Goal: Task Accomplishment & Management: Manage account settings

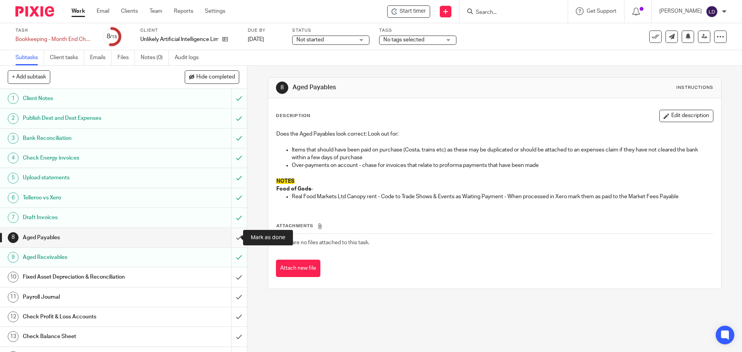
click at [235, 238] on input "submit" at bounding box center [123, 237] width 247 height 19
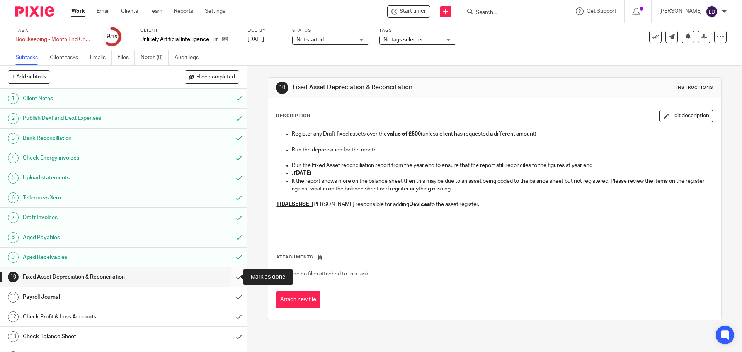
click at [234, 277] on input "submit" at bounding box center [123, 276] width 247 height 19
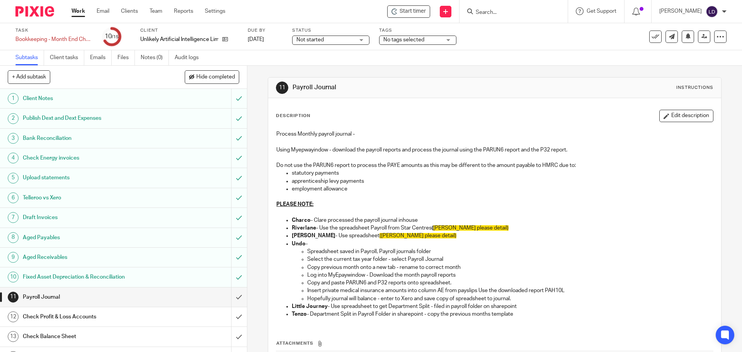
click at [229, 37] on div "Unlikely Artificial Intelligence Limited" at bounding box center [189, 40] width 98 height 8
click at [228, 39] on icon at bounding box center [225, 39] width 6 height 6
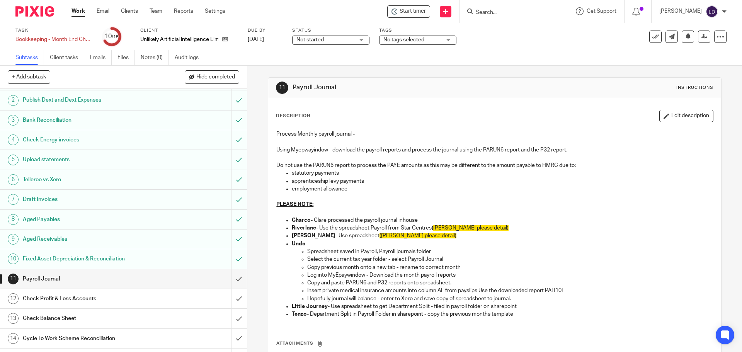
scroll to position [34, 0]
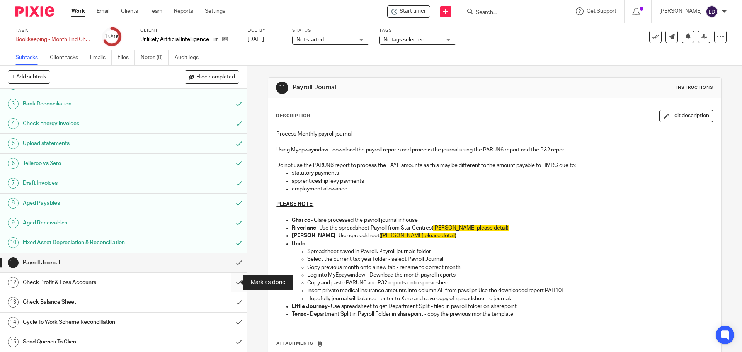
click at [233, 282] on input "submit" at bounding box center [123, 282] width 247 height 19
click at [233, 296] on input "submit" at bounding box center [123, 302] width 247 height 19
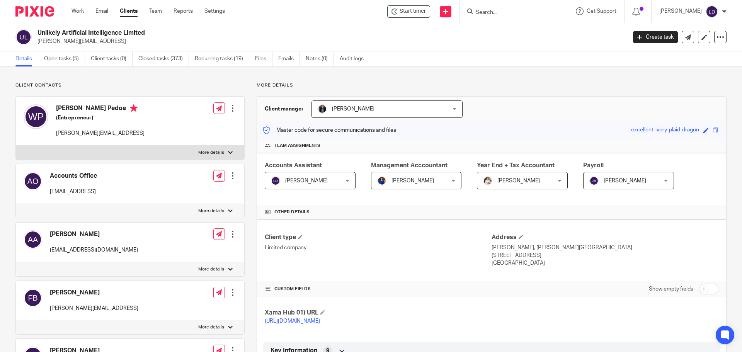
click at [616, 183] on span "[PERSON_NAME]" at bounding box center [625, 180] width 43 height 5
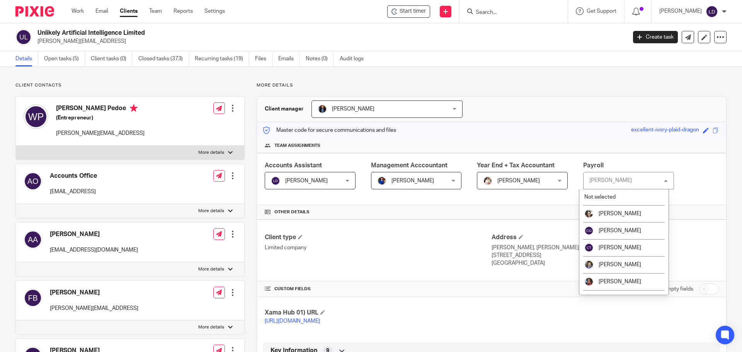
click at [616, 183] on div "Jodie Burrows" at bounding box center [610, 180] width 43 height 5
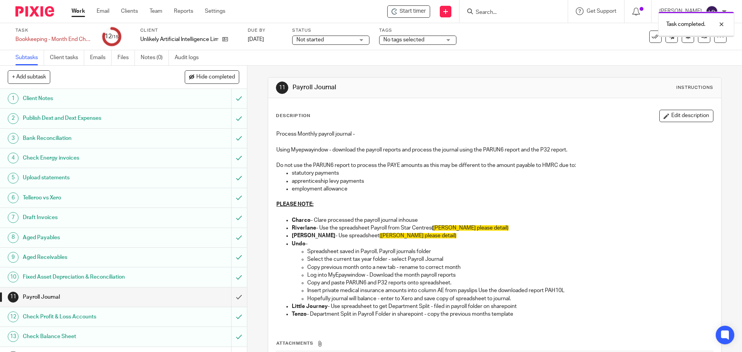
scroll to position [34, 0]
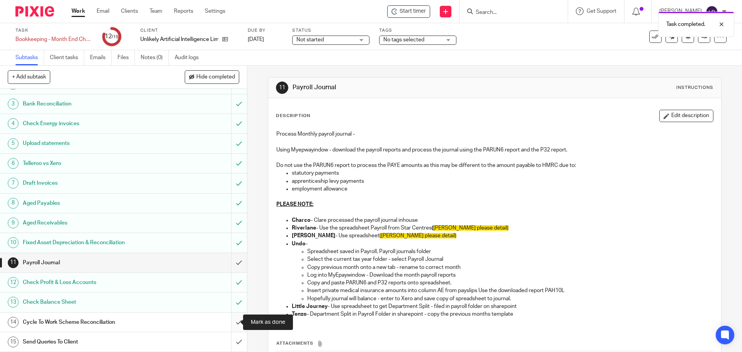
click at [236, 325] on input "submit" at bounding box center [123, 322] width 247 height 19
click at [237, 348] on input "submit" at bounding box center [123, 341] width 247 height 19
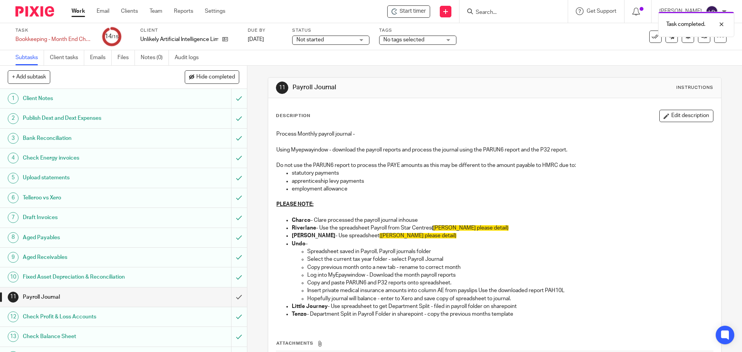
click at [344, 42] on span "Not started" at bounding box center [325, 40] width 58 height 8
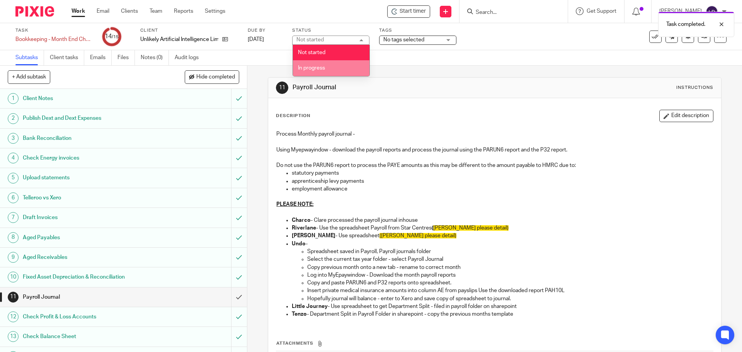
click at [348, 67] on li "In progress" at bounding box center [331, 68] width 77 height 16
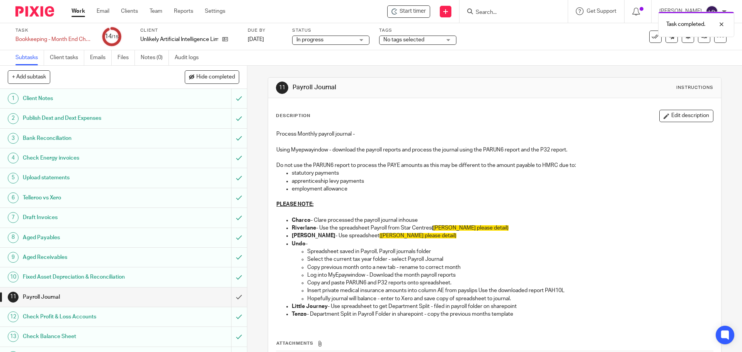
click at [83, 9] on link "Work" at bounding box center [78, 11] width 14 height 8
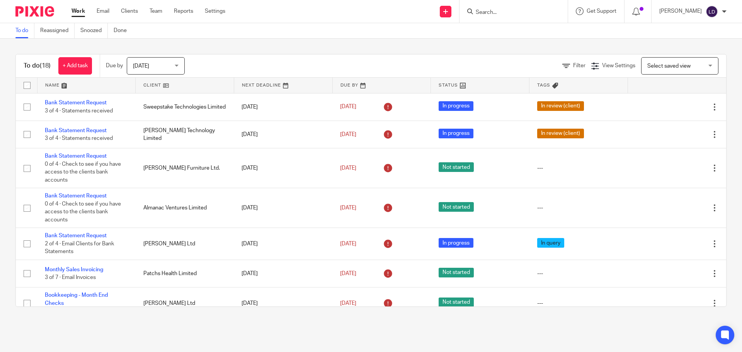
click at [170, 84] on link at bounding box center [185, 85] width 98 height 15
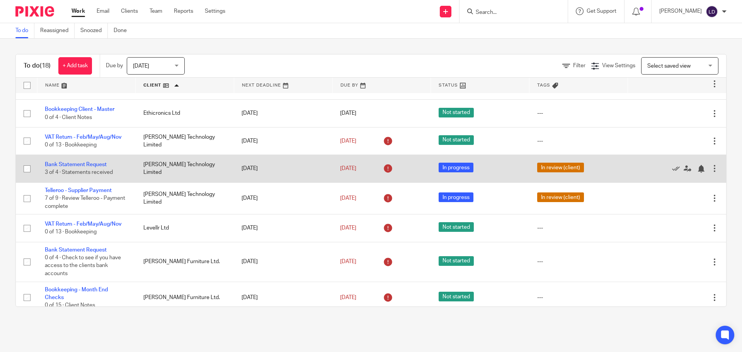
scroll to position [65, 0]
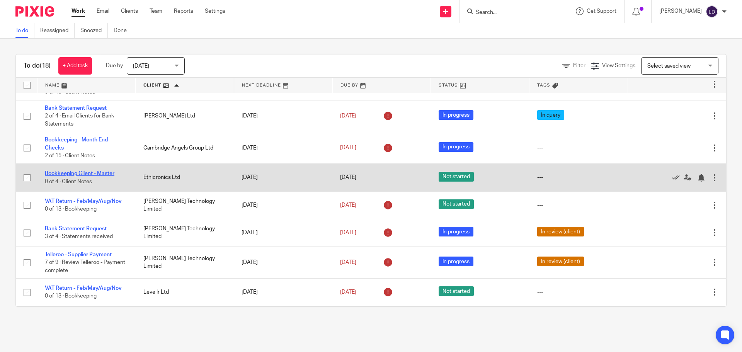
click at [103, 173] on link "Bookkeeping Client - Master" at bounding box center [80, 173] width 70 height 5
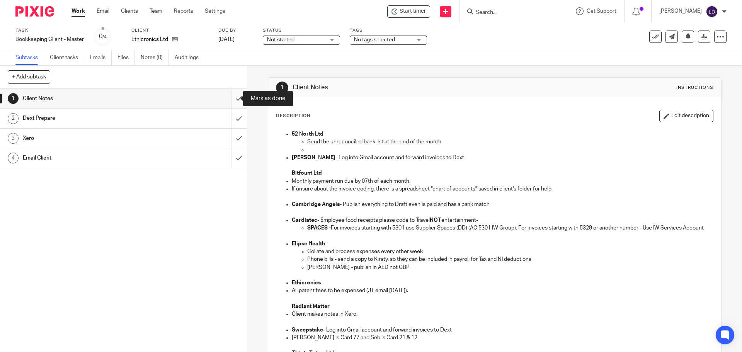
click at [231, 99] on input "submit" at bounding box center [123, 98] width 247 height 19
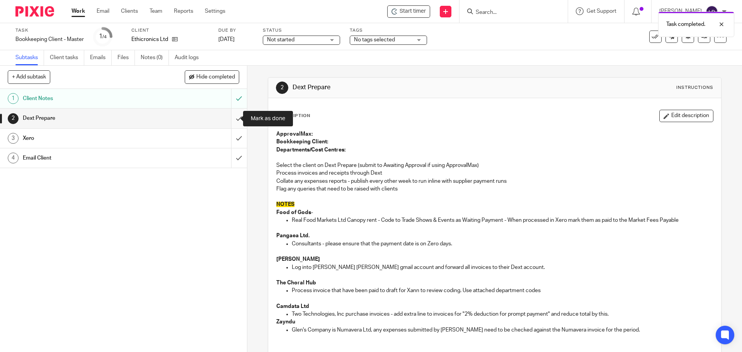
click at [229, 117] on input "submit" at bounding box center [123, 118] width 247 height 19
click at [231, 136] on input "submit" at bounding box center [123, 138] width 247 height 19
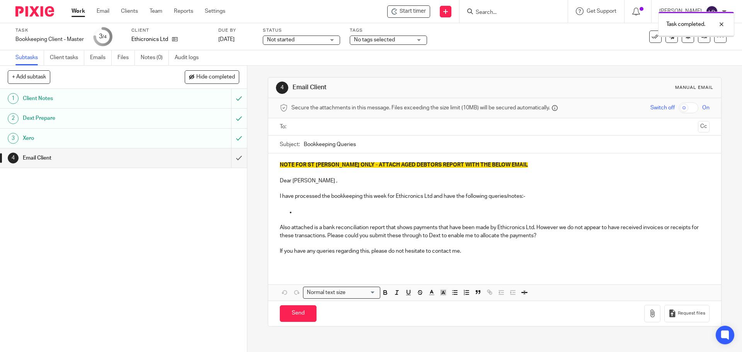
click at [299, 128] on input "text" at bounding box center [494, 126] width 400 height 9
type input "s"
click at [318, 128] on input "text" at bounding box center [494, 126] width 400 height 9
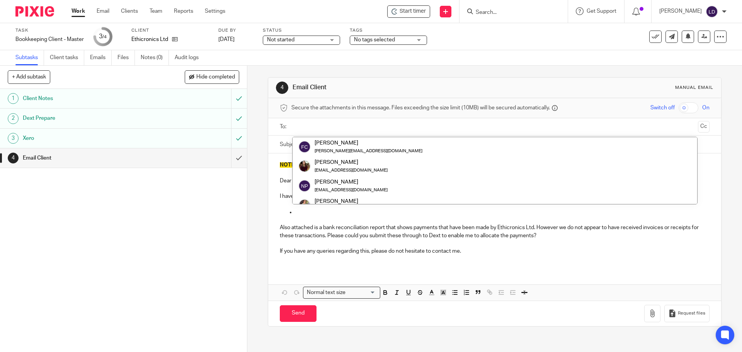
click at [315, 131] on ul at bounding box center [494, 127] width 405 height 13
click at [309, 129] on input "text" at bounding box center [494, 126] width 400 height 9
paste input "sallie@ethicronics.com"
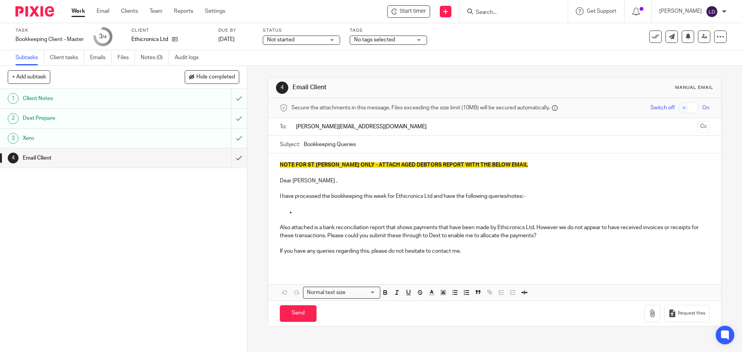
type input "sallie@ethicronics.com"
click at [250, 207] on div "4 Email Client Manual email Secure the attachments in this message. Files excee…" at bounding box center [494, 209] width 495 height 286
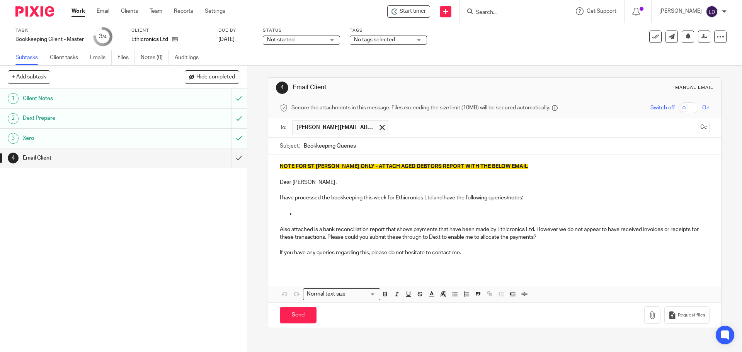
click at [299, 182] on p "Dear Franck ," at bounding box center [494, 183] width 429 height 8
drag, startPoint x: 306, startPoint y: 212, endPoint x: 431, endPoint y: 197, distance: 126.1
click at [431, 197] on div "NOTE FOR ST JOHN ONLY - ATTACH AGED DEBTORS REPORT WITH THE BELOW EMAIL Dear Sa…" at bounding box center [494, 212] width 452 height 115
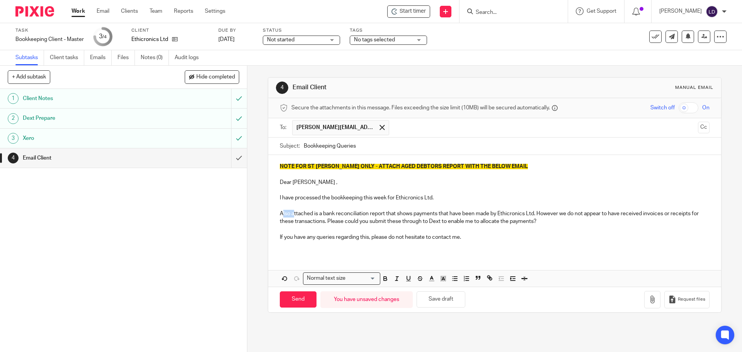
drag, startPoint x: 292, startPoint y: 213, endPoint x: 280, endPoint y: 213, distance: 11.6
click at [280, 213] on p "Also attached is a bank reconciliation report that shows payments that have bee…" at bounding box center [494, 218] width 429 height 16
click at [316, 182] on p "Dear Sallie ," at bounding box center [494, 183] width 429 height 8
click at [316, 193] on p at bounding box center [494, 190] width 429 height 8
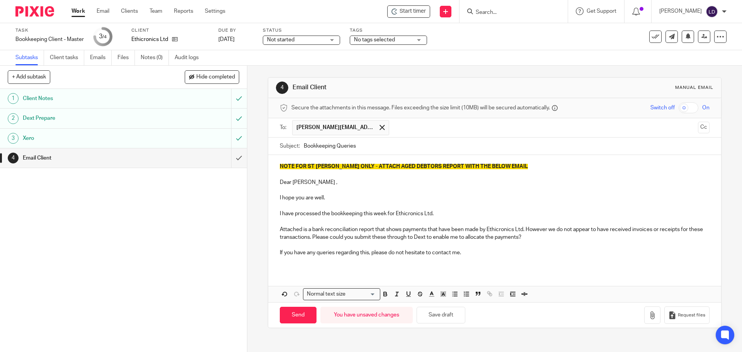
click at [280, 228] on p "Attached is a bank reconciliation report that shows payments that have been mad…" at bounding box center [494, 234] width 429 height 16
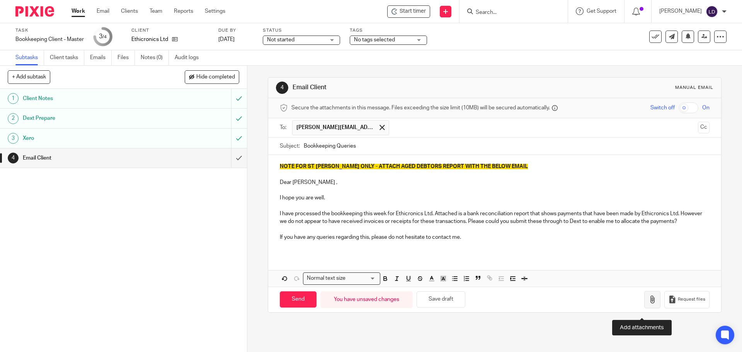
click at [648, 303] on icon "button" at bounding box center [652, 300] width 8 height 8
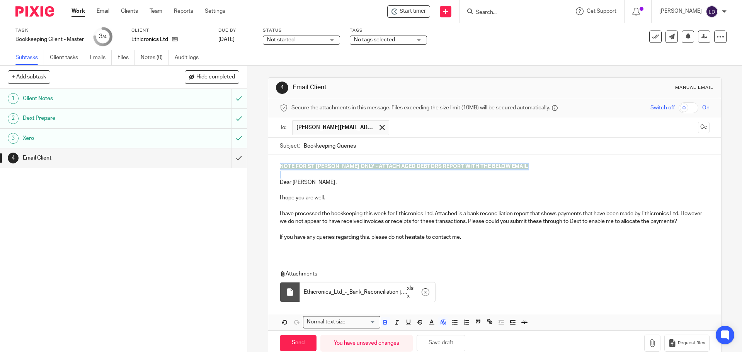
drag, startPoint x: 277, startPoint y: 182, endPoint x: 264, endPoint y: 134, distance: 49.5
click at [264, 134] on div "4 Email Client Manual email Secure the attachments in this message. Files excee…" at bounding box center [494, 209] width 495 height 286
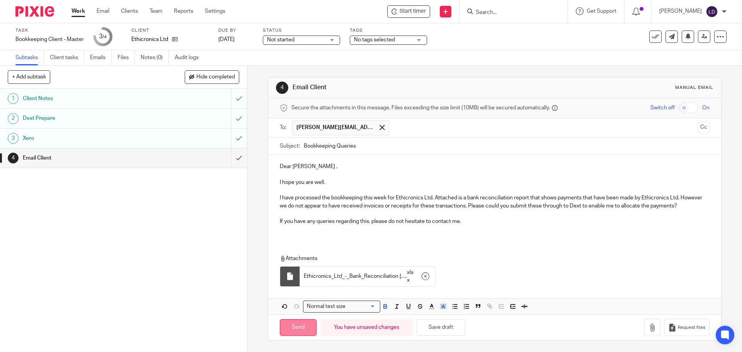
click at [297, 335] on input "Send" at bounding box center [298, 327] width 37 height 17
type input "Sent"
click at [75, 12] on link "Work" at bounding box center [78, 11] width 14 height 8
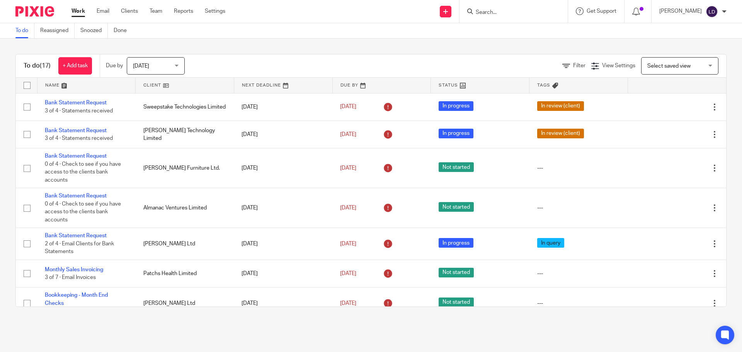
click at [223, 80] on link at bounding box center [185, 85] width 98 height 15
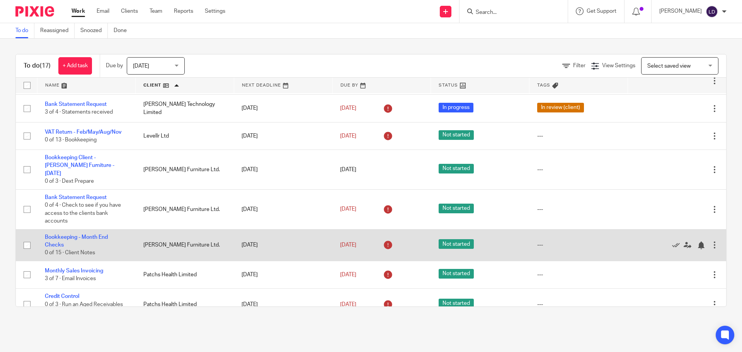
scroll to position [129, 0]
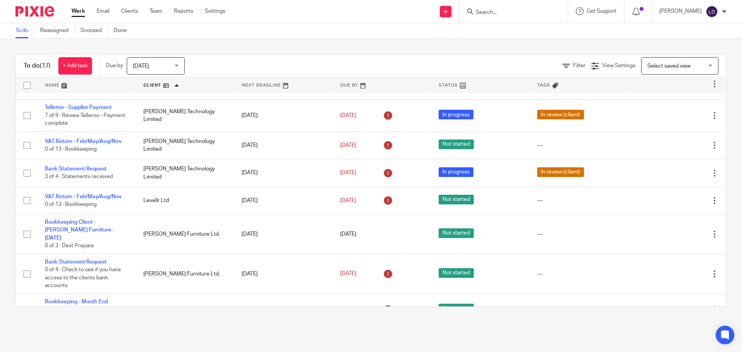
click at [507, 14] on input "Search" at bounding box center [510, 12] width 70 height 7
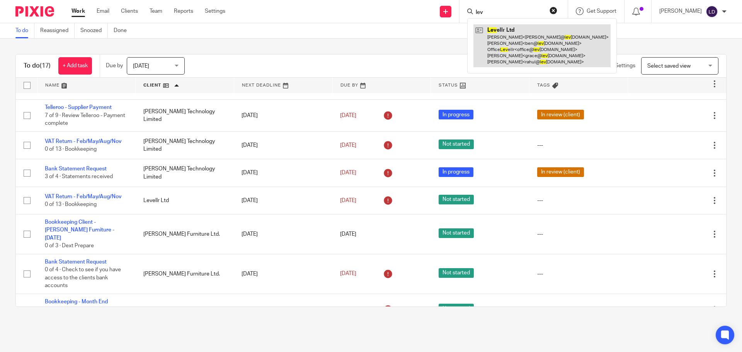
type input "lev"
click at [526, 52] on link at bounding box center [541, 45] width 137 height 43
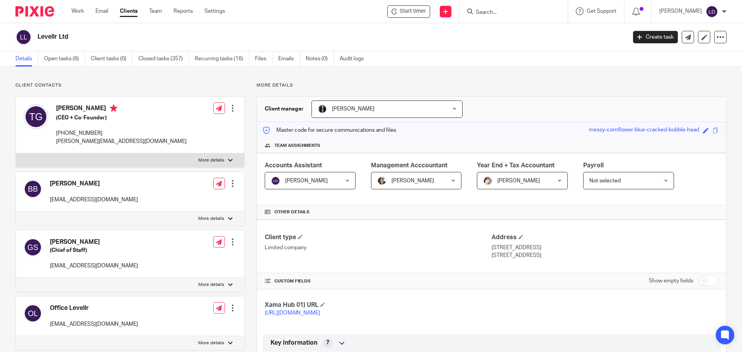
click at [493, 9] on input "Search" at bounding box center [510, 12] width 70 height 7
click at [150, 60] on link "Closed tasks (357)" at bounding box center [163, 58] width 51 height 15
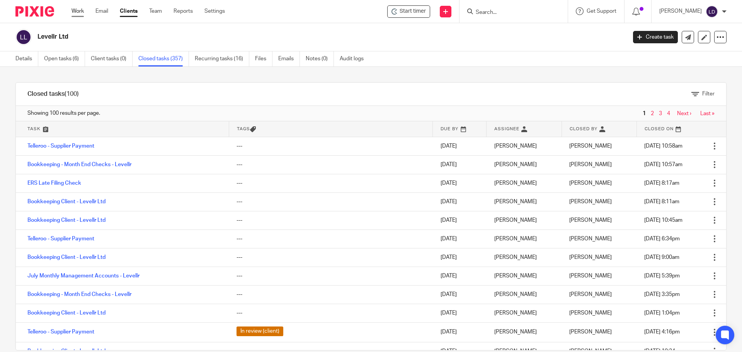
click at [80, 11] on link "Work" at bounding box center [77, 11] width 12 height 8
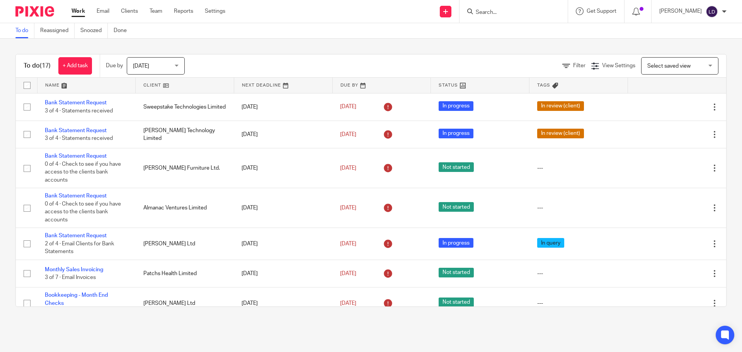
click at [174, 87] on link at bounding box center [185, 85] width 98 height 15
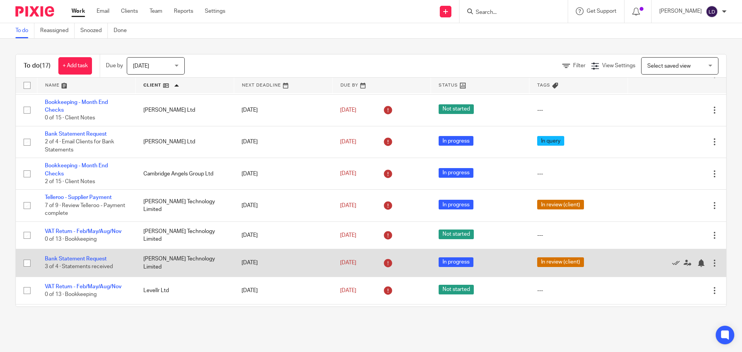
scroll to position [129, 0]
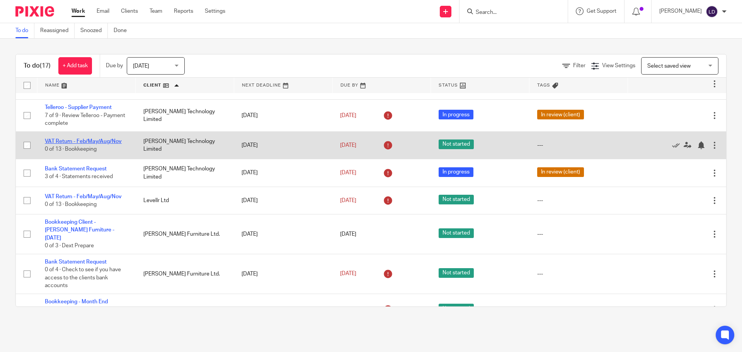
click at [107, 141] on link "VAT Return - Feb/May/Aug/Nov" at bounding box center [83, 141] width 77 height 5
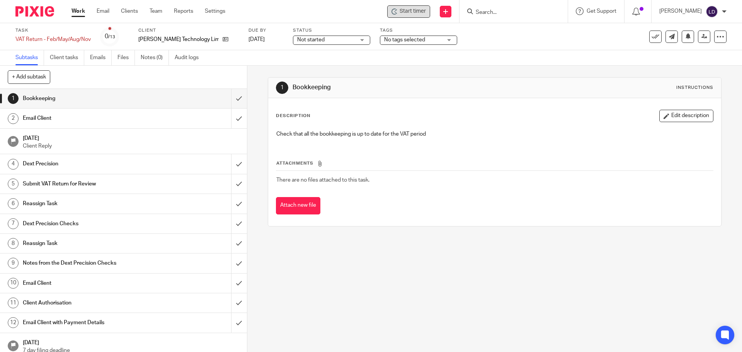
click at [413, 11] on span "Start timer" at bounding box center [413, 11] width 26 height 8
click at [705, 14] on img at bounding box center [708, 14] width 7 height 7
click at [415, 14] on span "Stop timer" at bounding box center [413, 11] width 26 height 8
click at [705, 12] on img at bounding box center [708, 14] width 7 height 7
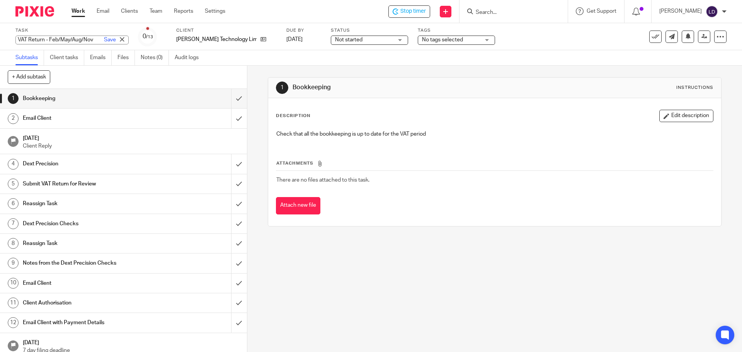
click at [24, 39] on div "VAT Return - Feb/May/Aug/Nov Save VAT Return - Feb/May/Aug/Nov" at bounding box center [71, 40] width 113 height 9
click at [24, 39] on input "VAT Return - Feb/May/Aug/Nov" at bounding box center [71, 40] width 113 height 9
click at [25, 39] on input "VAT Return - Feb/May/Aug/Nov" at bounding box center [71, 40] width 113 height 9
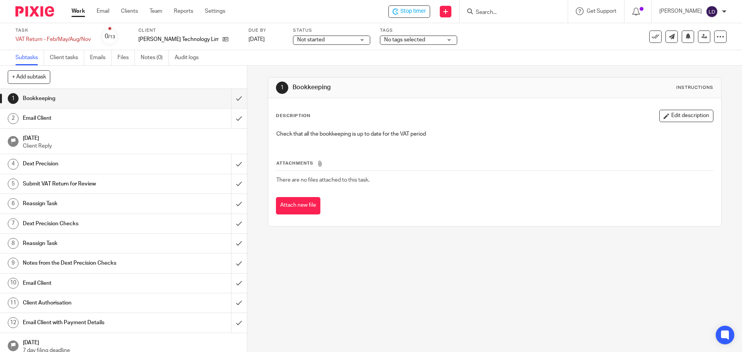
click at [512, 29] on div "Task VAT Return - Feb/May/Aug/Nov Save VAT Return - Feb/May/Aug/Nov 0 /13 Clien…" at bounding box center [311, 36] width 592 height 19
click at [232, 97] on input "submit" at bounding box center [123, 98] width 247 height 19
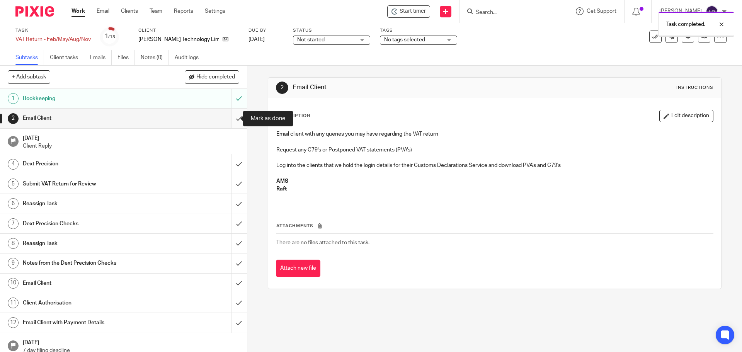
click at [233, 121] on input "submit" at bounding box center [123, 118] width 247 height 19
